Goal: Information Seeking & Learning: Learn about a topic

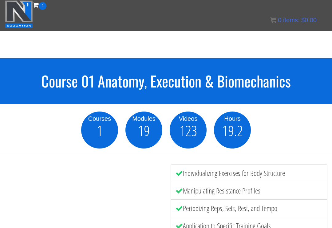
click at [18, 13] on img at bounding box center [19, 14] width 28 height 28
click at [20, 15] on img at bounding box center [19, 14] width 28 height 28
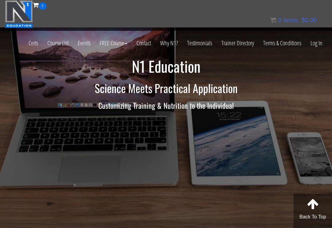
click at [65, 44] on link "Course List" at bounding box center [58, 43] width 30 height 30
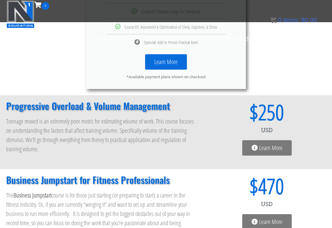
scroll to position [445, 0]
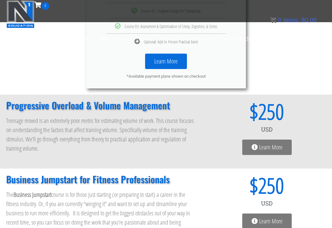
click at [35, 106] on h2 "Progressive Overload & Volume Management" at bounding box center [100, 105] width 189 height 9
click at [278, 144] on span "Learn More" at bounding box center [270, 147] width 23 height 6
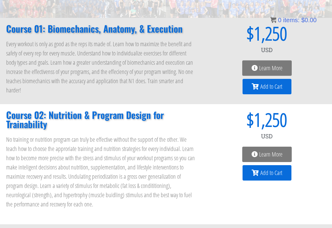
scroll to position [105, 0]
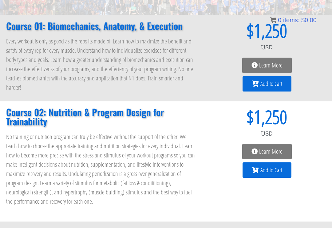
click at [278, 148] on span "Learn More" at bounding box center [270, 151] width 23 height 6
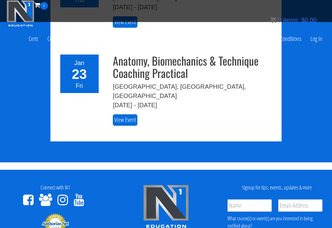
scroll to position [1182, 0]
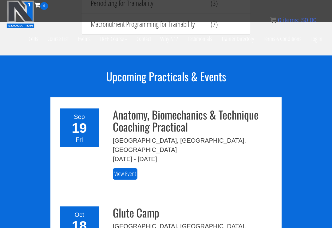
scroll to position [881, 0]
